Goal: Transaction & Acquisition: Purchase product/service

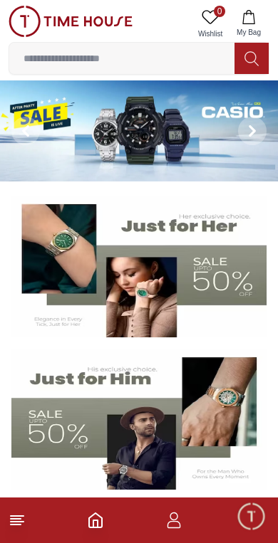
click at [99, 526] on icon "Home" at bounding box center [95, 520] width 17 height 17
click at [20, 528] on icon at bounding box center [17, 520] width 17 height 17
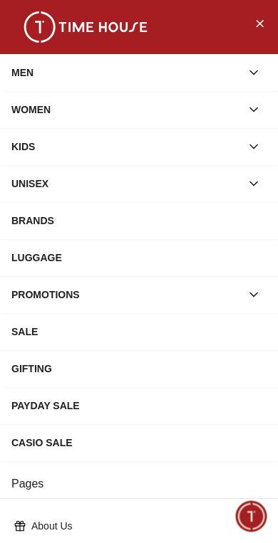
click at [256, 69] on icon "button" at bounding box center [253, 73] width 14 height 14
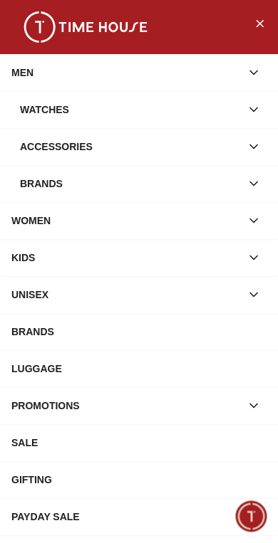
click at [253, 108] on icon "button" at bounding box center [253, 110] width 14 height 14
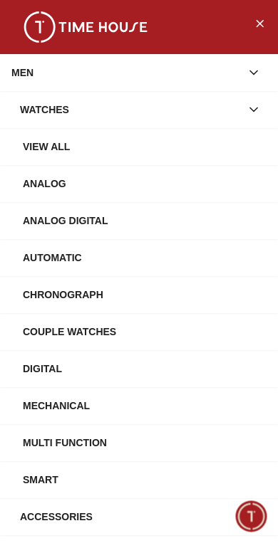
click at [77, 296] on div "Chronograph" at bounding box center [145, 295] width 244 height 26
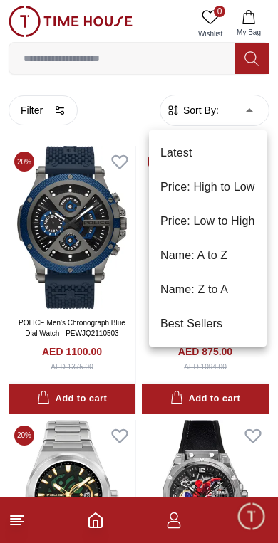
click at [243, 221] on li "Price: Low to High" at bounding box center [207, 221] width 117 height 34
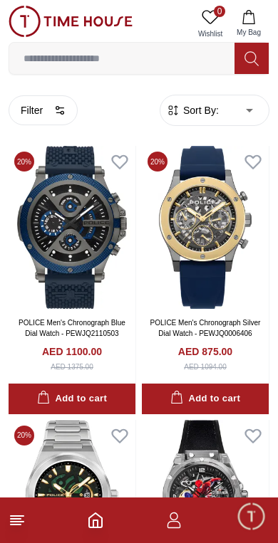
type input "*"
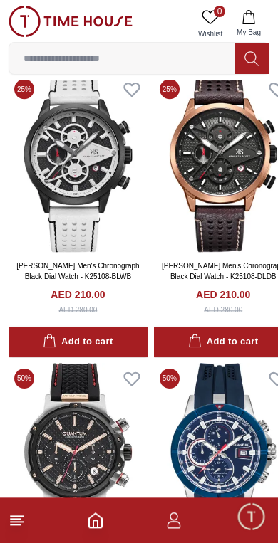
scroll to position [1524, 0]
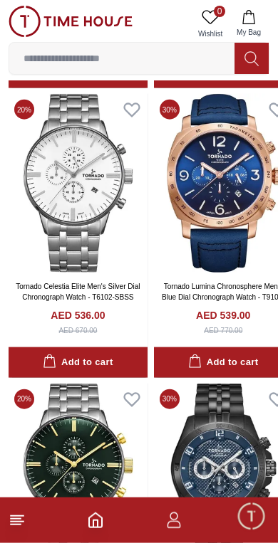
scroll to position [6131, 0]
